Goal: Transaction & Acquisition: Purchase product/service

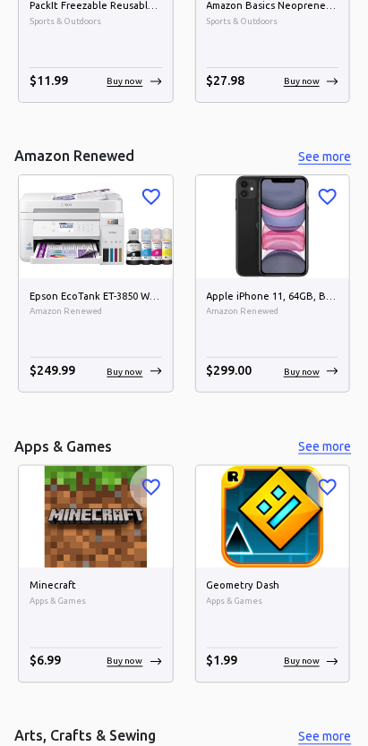
scroll to position [6742, 0]
click at [302, 247] on img at bounding box center [273, 226] width 154 height 102
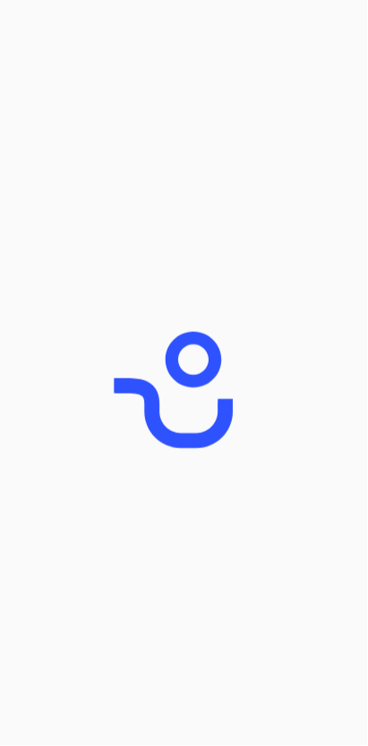
click at [272, 287] on icon "animation" at bounding box center [184, 373] width 179 height 179
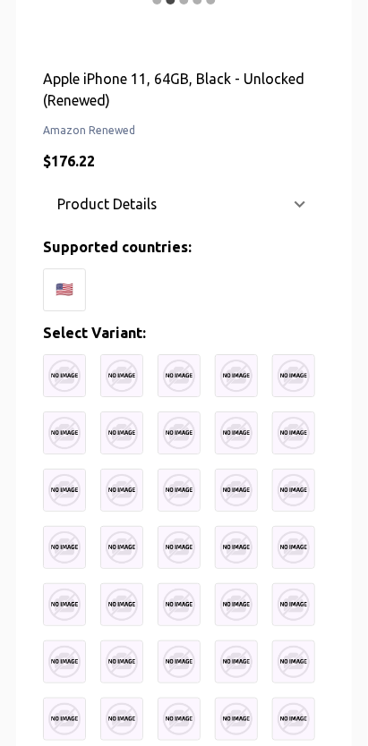
scroll to position [508, 0]
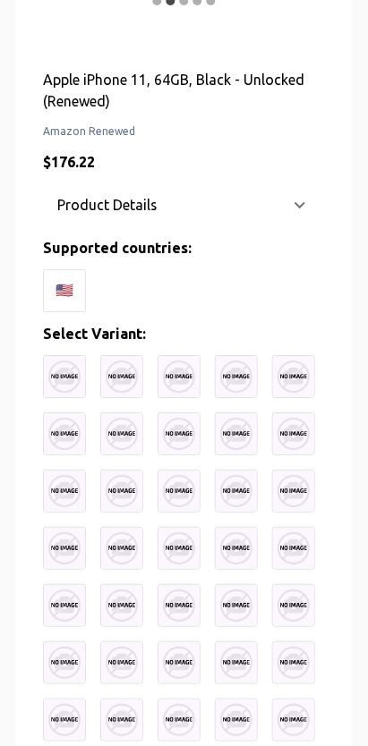
click at [62, 285] on div "🇺🇸" at bounding box center [64, 290] width 43 height 43
click at [67, 285] on div "🇺🇸" at bounding box center [64, 290] width 43 height 43
click at [81, 199] on p "Product Details" at bounding box center [107, 204] width 100 height 21
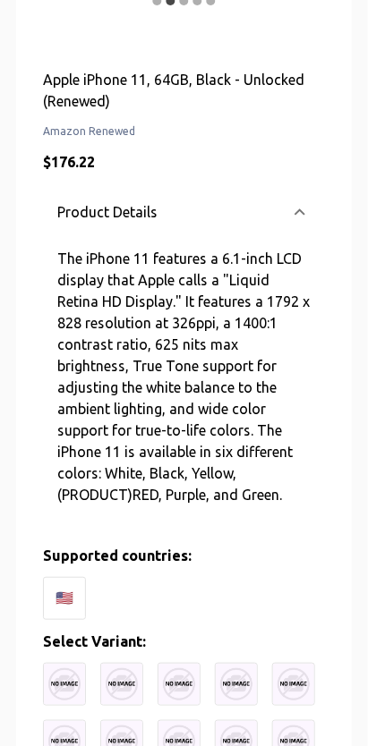
click at [87, 215] on p "Product Details" at bounding box center [107, 211] width 100 height 21
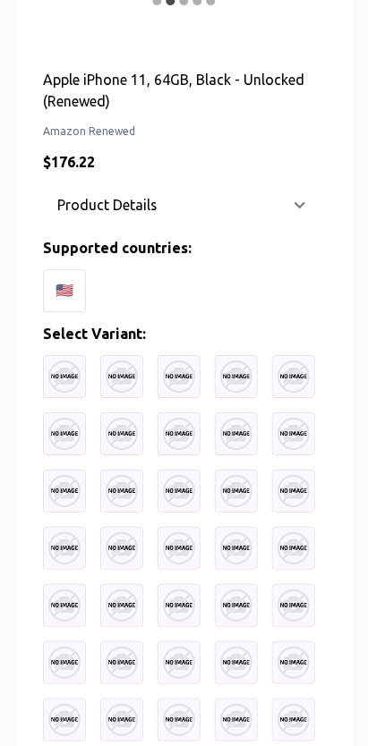
click at [68, 361] on img at bounding box center [64, 376] width 43 height 43
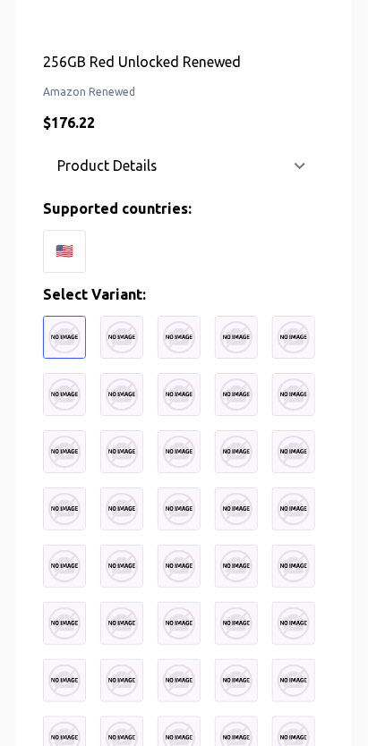
click at [134, 373] on img at bounding box center [121, 394] width 43 height 43
click at [189, 375] on img at bounding box center [178, 394] width 43 height 43
click at [240, 546] on img at bounding box center [236, 566] width 43 height 43
click at [83, 400] on img at bounding box center [64, 394] width 43 height 43
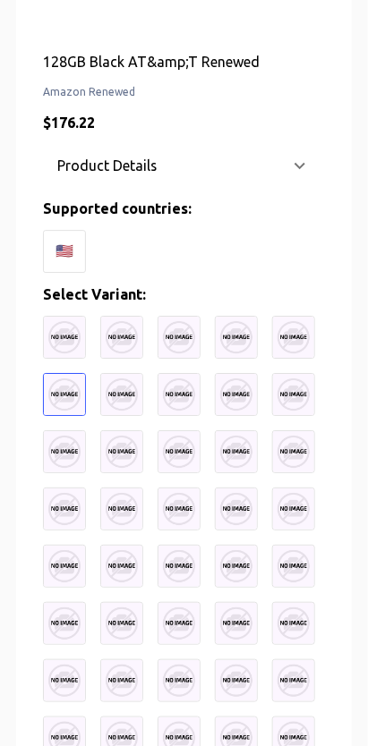
click at [71, 352] on img at bounding box center [64, 337] width 43 height 43
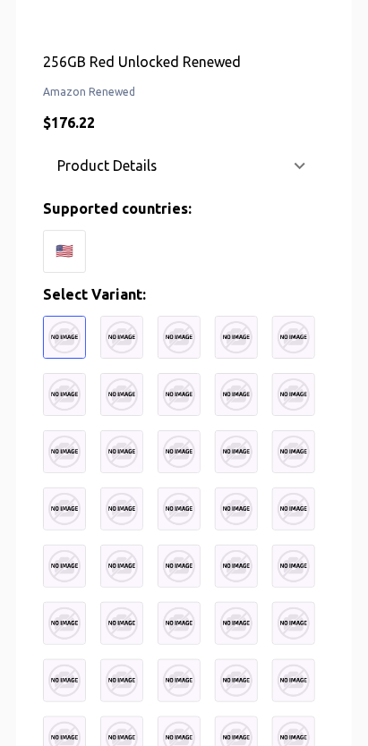
click at [301, 373] on img at bounding box center [293, 394] width 43 height 43
click at [229, 525] on img at bounding box center [236, 509] width 43 height 43
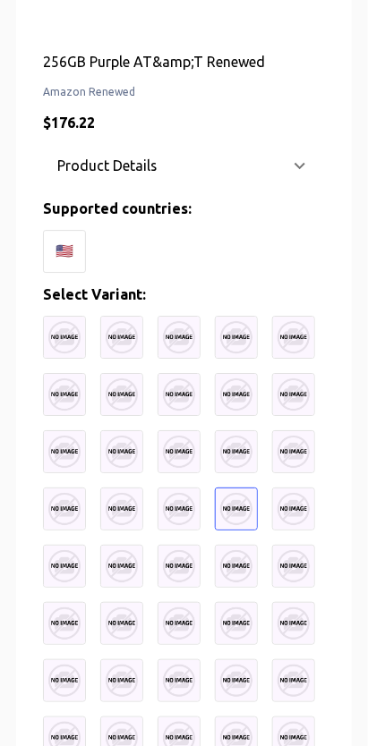
click at [74, 346] on img at bounding box center [64, 337] width 43 height 43
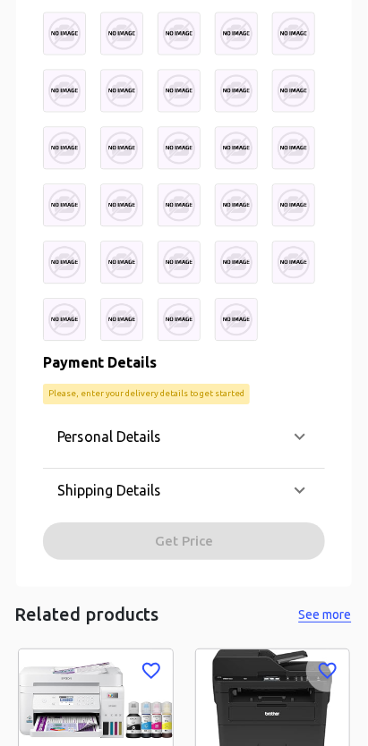
scroll to position [1272, 0]
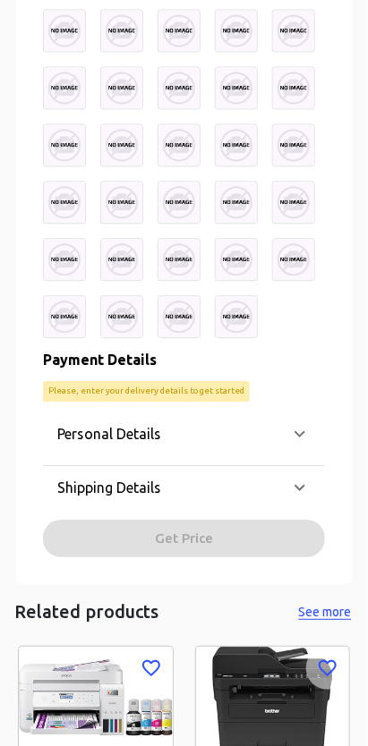
click at [309, 439] on icon at bounding box center [299, 434] width 21 height 21
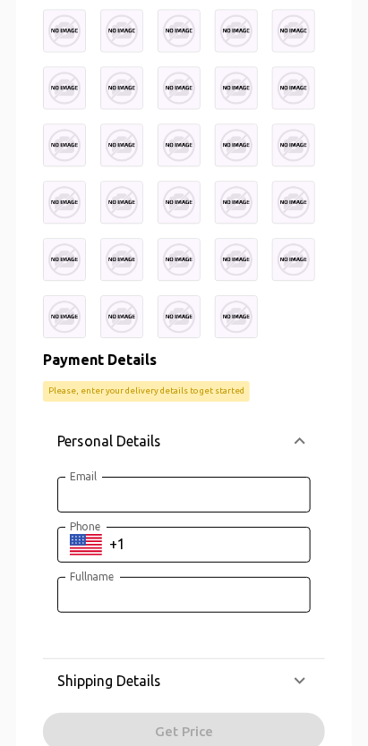
click at [311, 446] on div "Personal Details" at bounding box center [184, 441] width 282 height 57
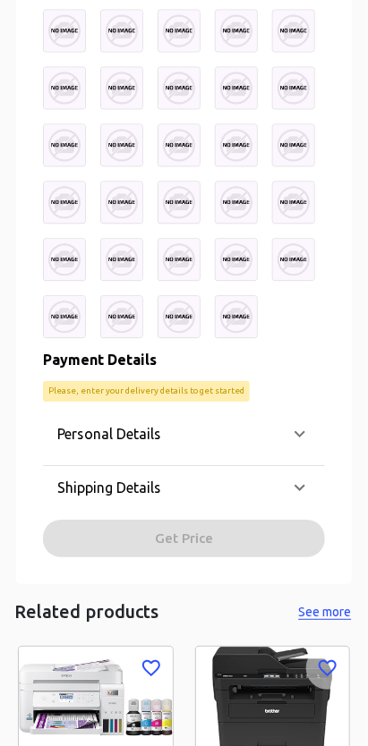
click at [293, 497] on div "Shipping Details" at bounding box center [184, 488] width 282 height 43
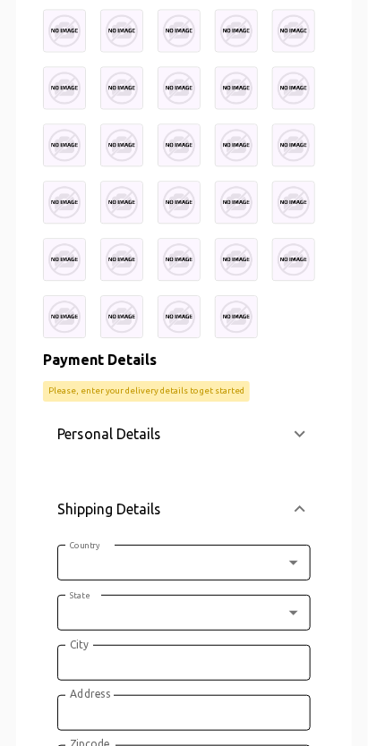
scroll to position [1370, 0]
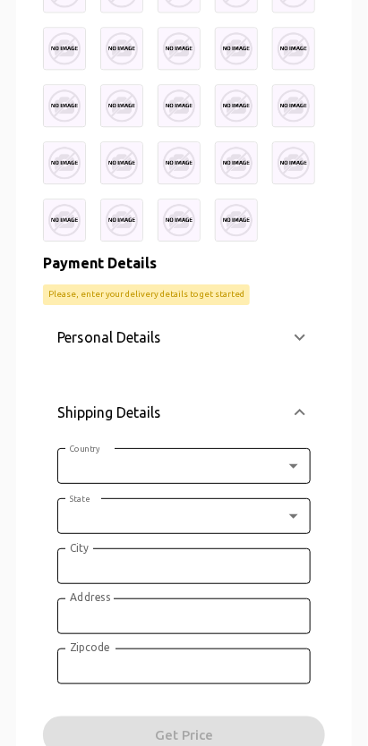
click at [313, 422] on div "Shipping Details" at bounding box center [184, 412] width 282 height 57
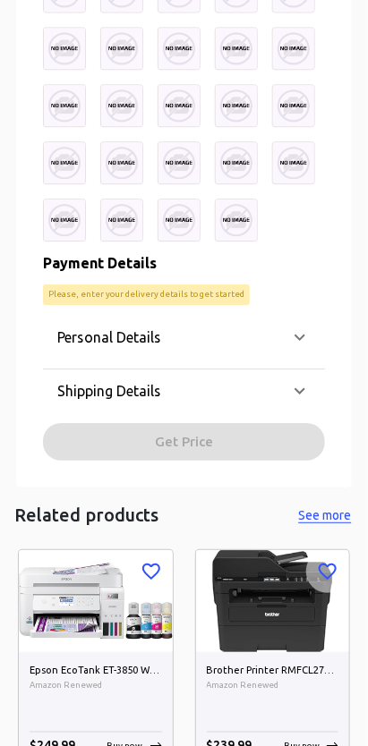
scroll to position [1470, 0]
